Goal: Task Accomplishment & Management: Use online tool/utility

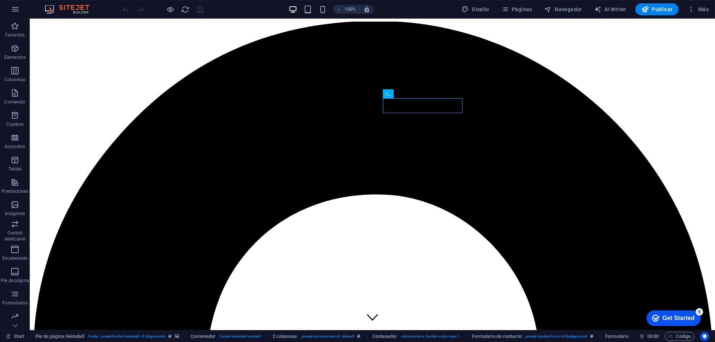
scroll to position [1510, 0]
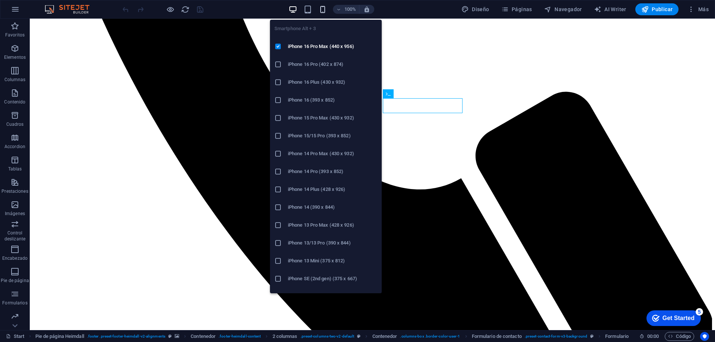
click at [0, 0] on icon "button" at bounding box center [0, 0] width 0 height 0
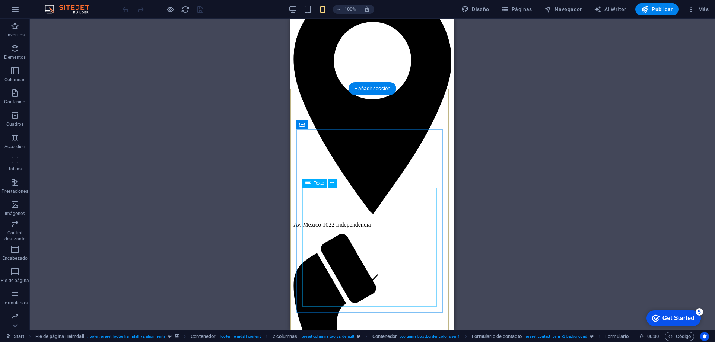
scroll to position [0, 0]
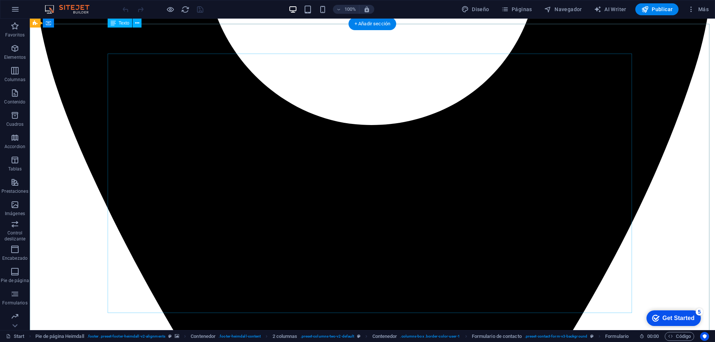
scroll to position [290, 0]
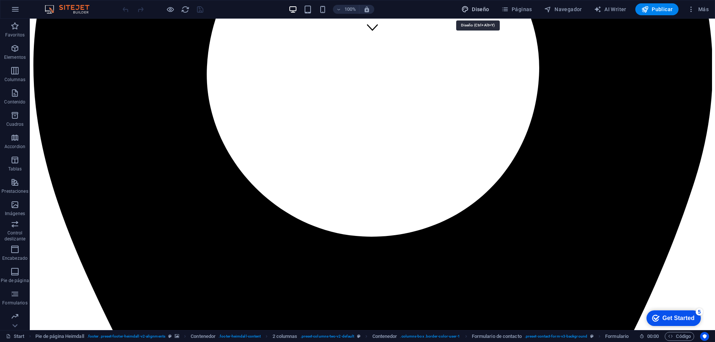
click at [0, 0] on span "Diseño" at bounding box center [0, 0] width 0 height 0
select select "px"
select select "300"
select select "px"
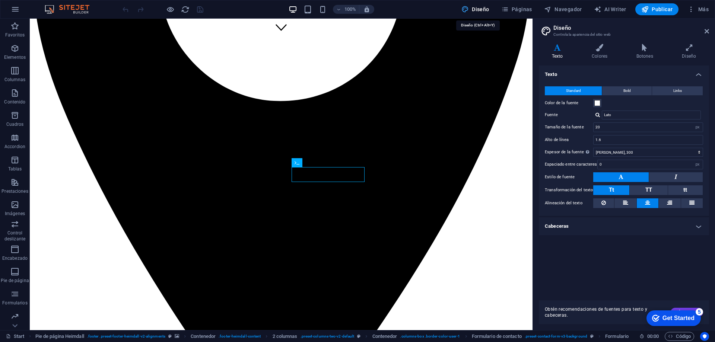
scroll to position [1441, 0]
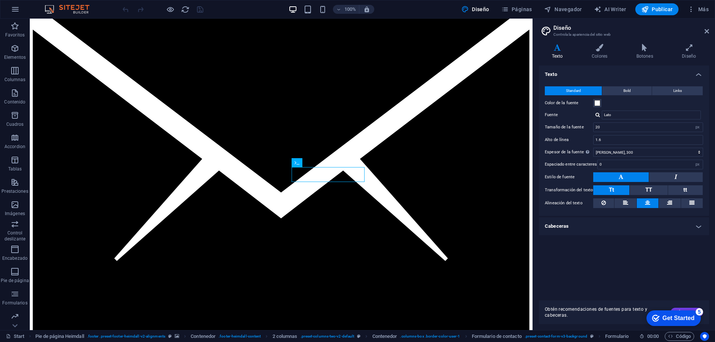
click at [695, 227] on h4 "Cabeceras" at bounding box center [624, 227] width 170 height 18
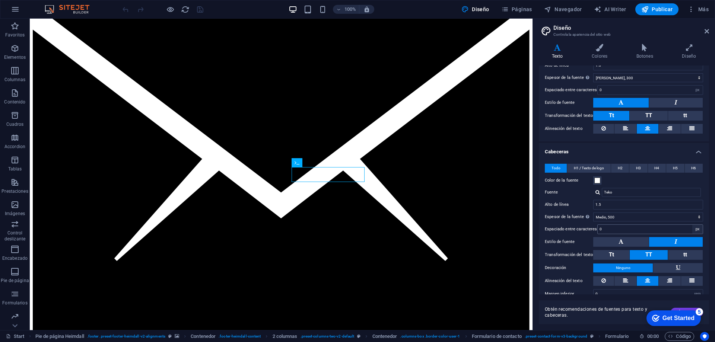
scroll to position [86, 0]
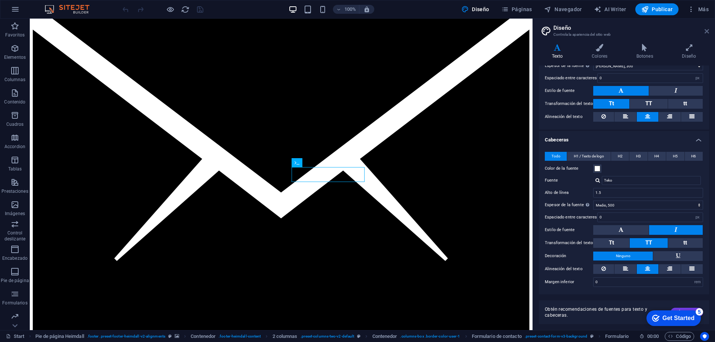
click at [708, 34] on icon at bounding box center [707, 31] width 4 height 6
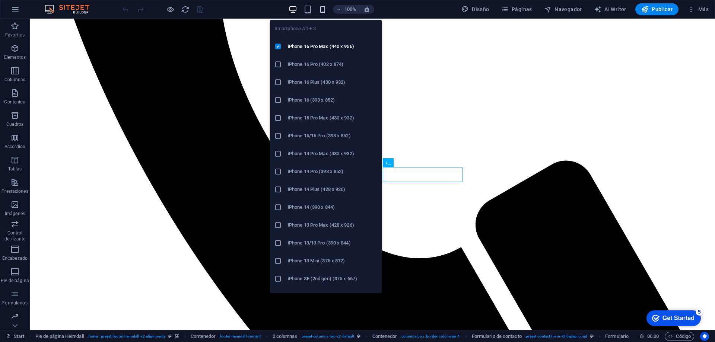
click at [0, 0] on icon "button" at bounding box center [0, 0] width 0 height 0
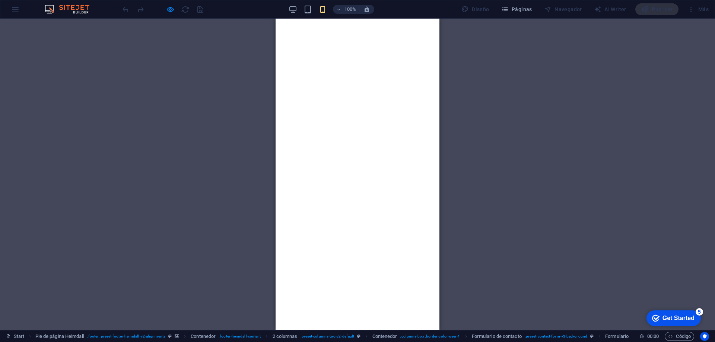
scroll to position [1547, 0]
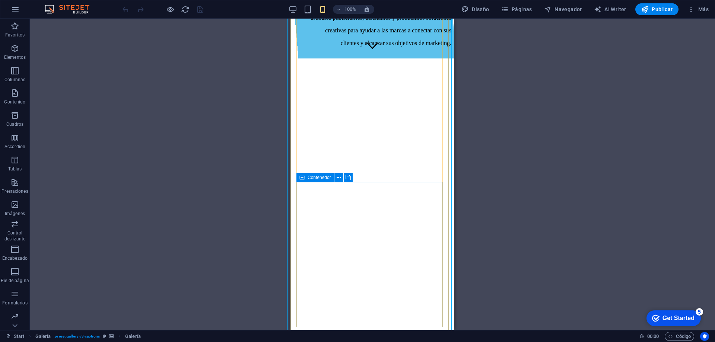
scroll to position [1472, 0]
